Goal: Navigation & Orientation: Find specific page/section

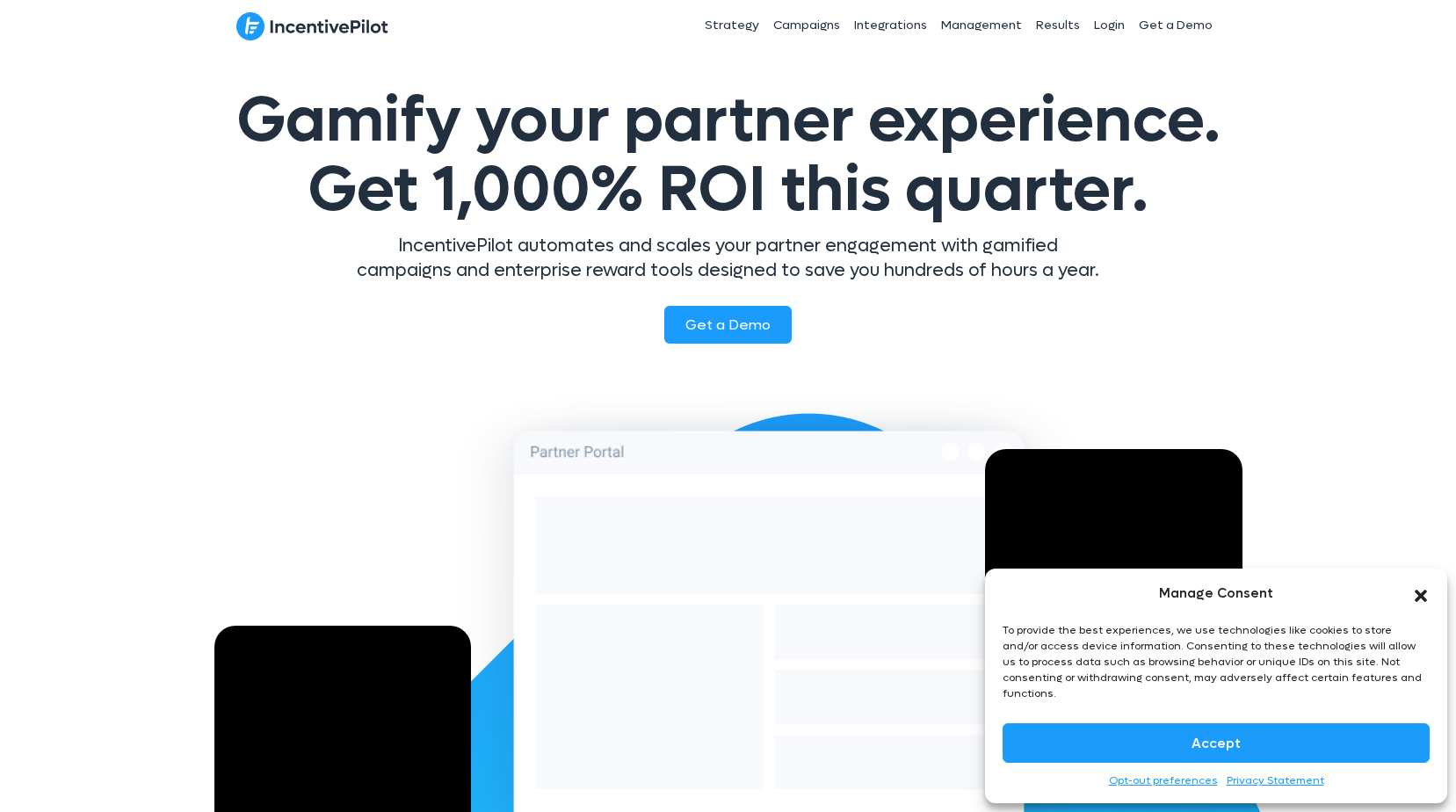
click at [1417, 603] on icon "Close dialog" at bounding box center [1421, 596] width 12 height 12
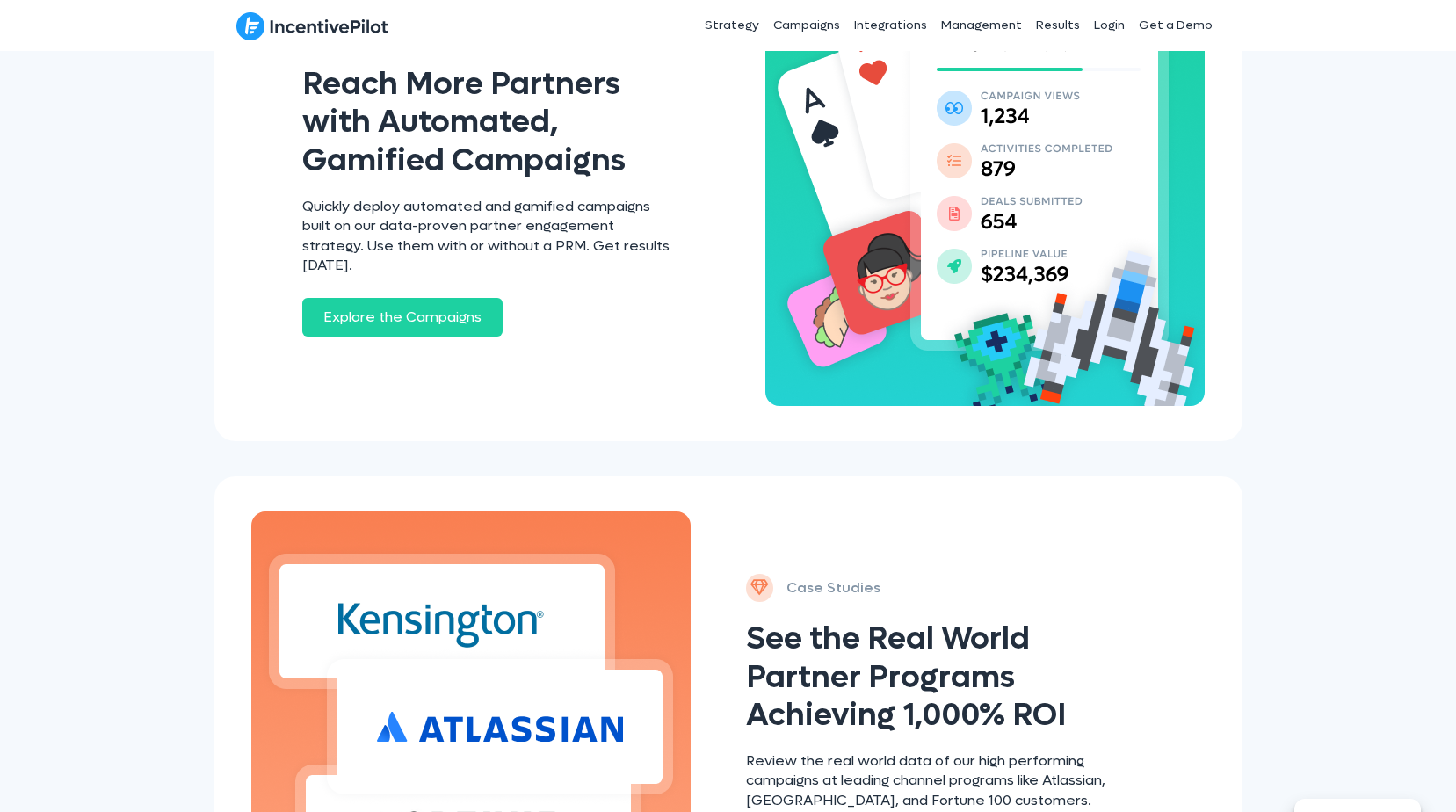
scroll to position [1670, 0]
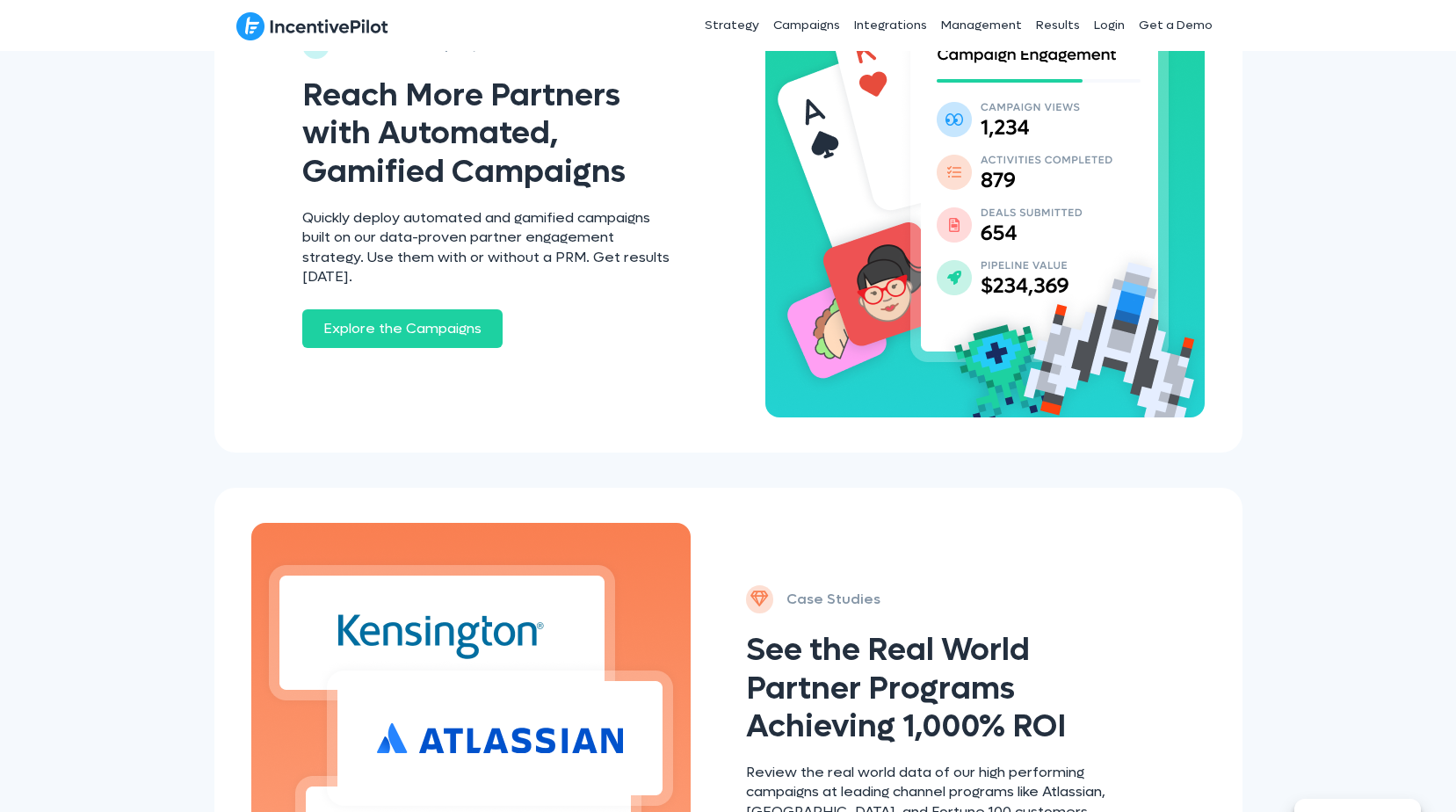
click at [427, 319] on span "Explore the Campaigns" at bounding box center [402, 327] width 158 height 18
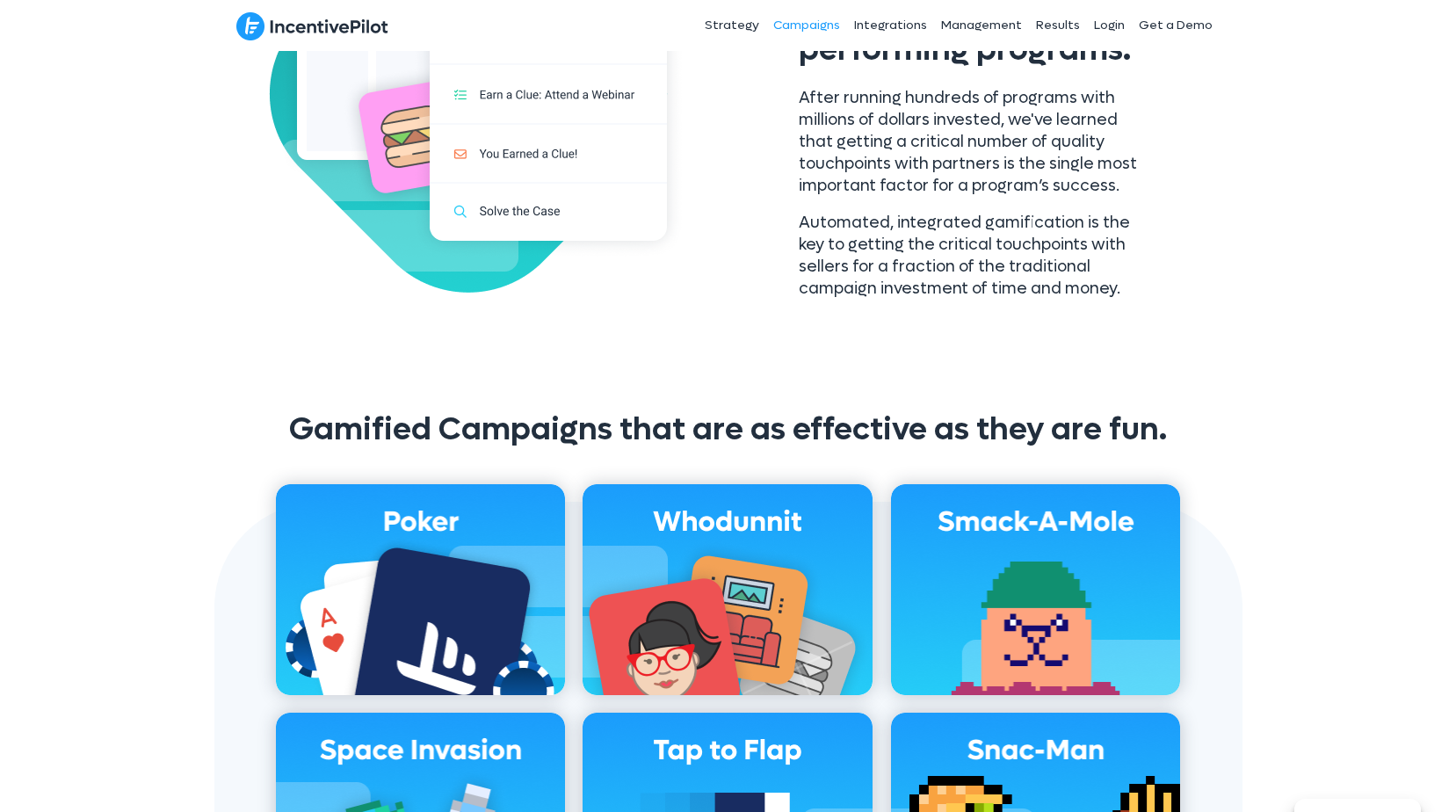
scroll to position [966, 0]
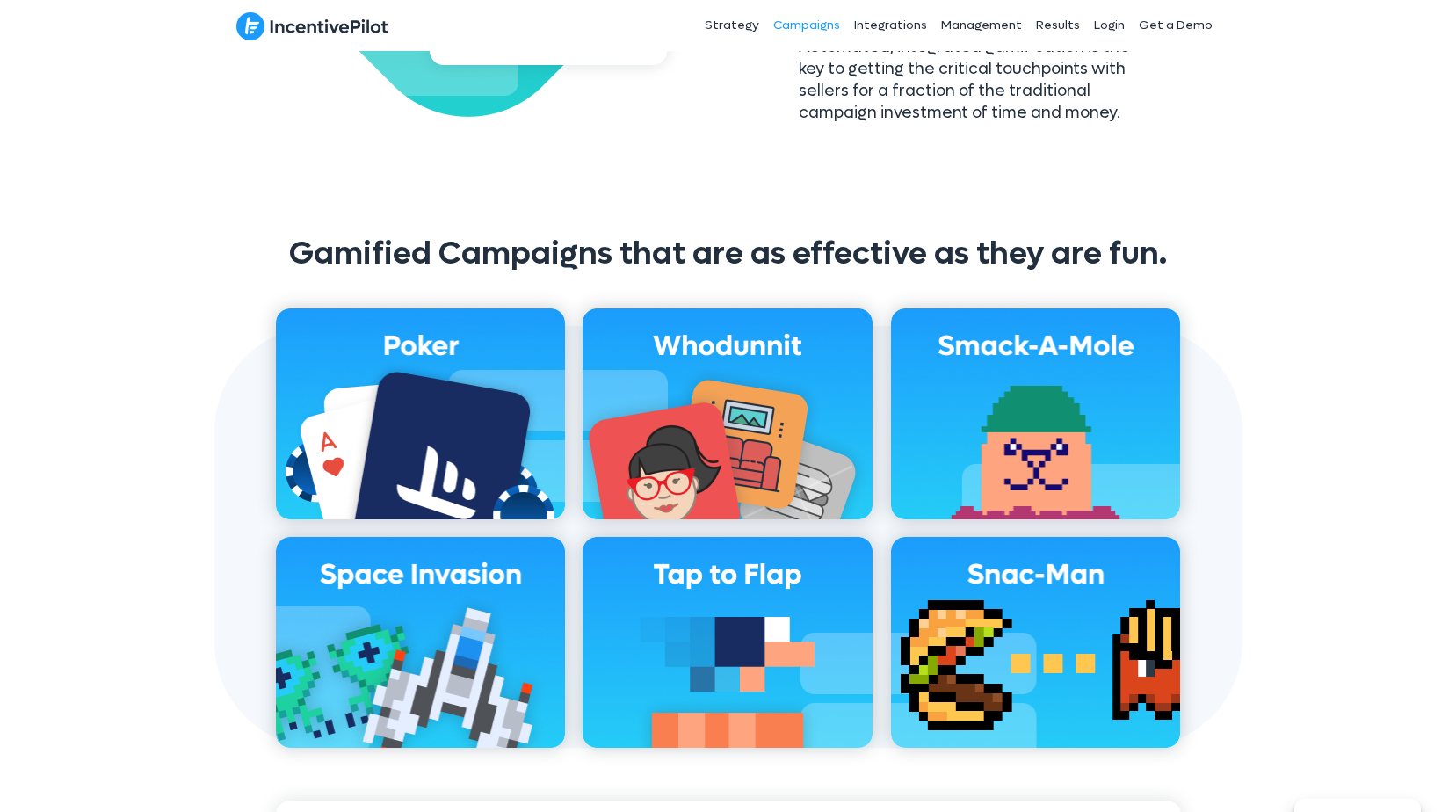
click at [759, 435] on img at bounding box center [728, 414] width 290 height 211
click at [709, 416] on img at bounding box center [728, 414] width 290 height 211
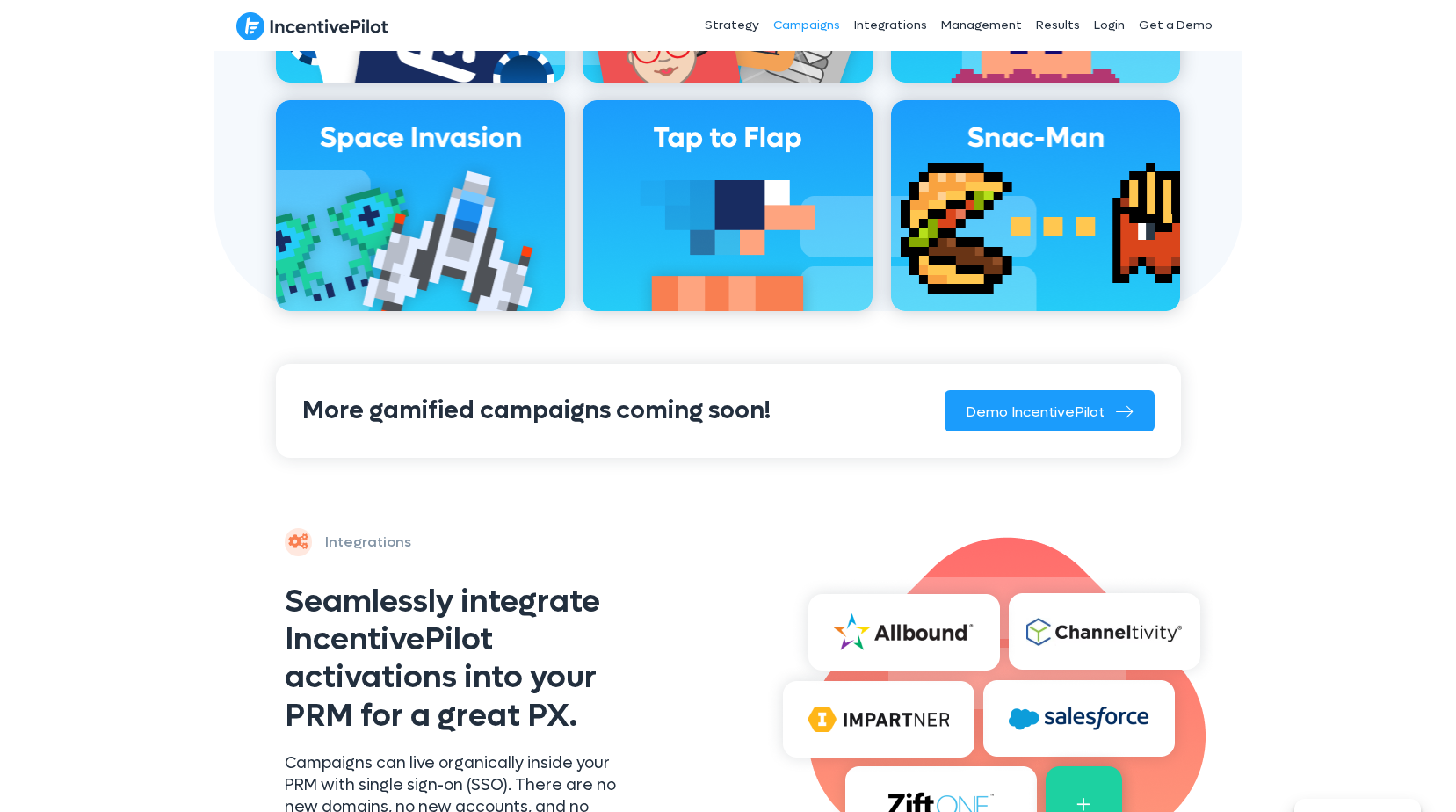
scroll to position [1405, 0]
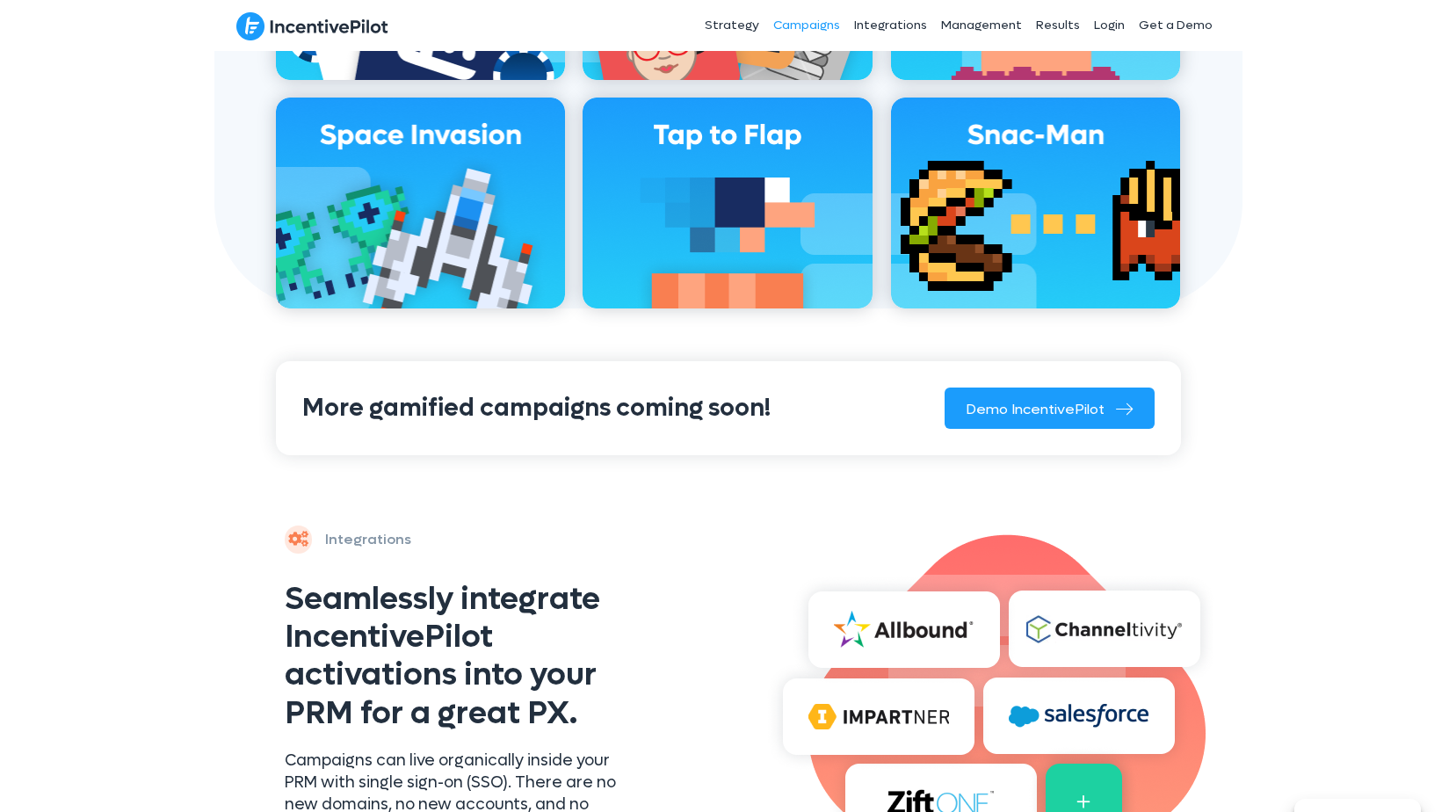
click at [1001, 399] on span "Demo IncentivePilot" at bounding box center [1035, 408] width 139 height 18
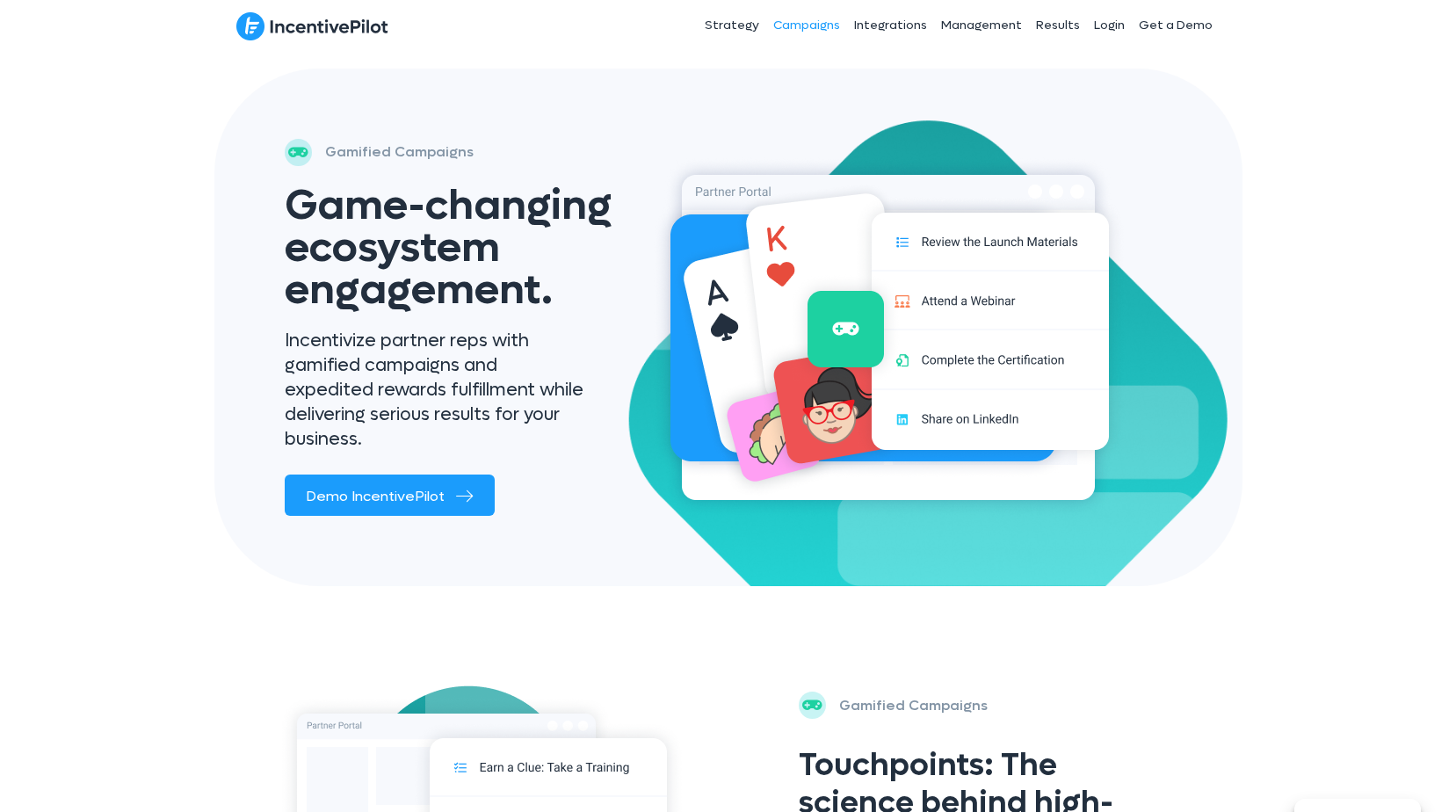
click at [362, 29] on img at bounding box center [313, 26] width 152 height 29
